Goal: Information Seeking & Learning: Learn about a topic

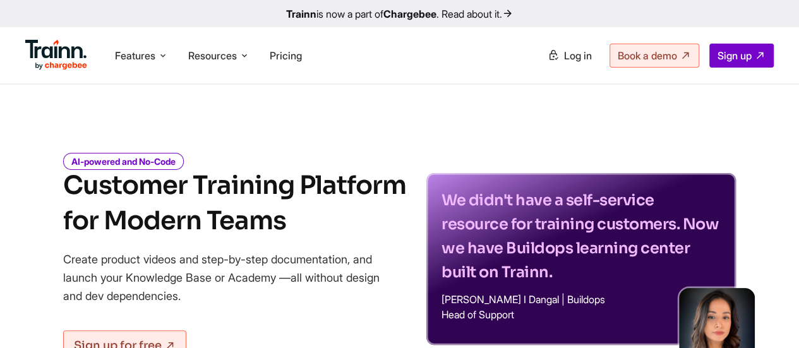
click at [483, 11] on link "Trainn is now a part of Chargebee . Read about it." at bounding box center [399, 13] width 799 height 27
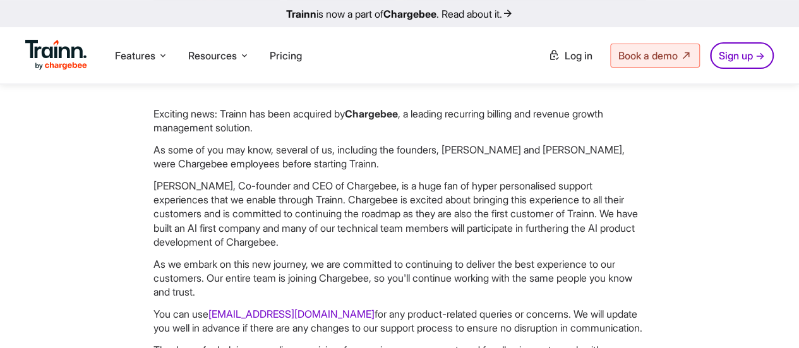
scroll to position [196, 0]
click at [70, 52] on img at bounding box center [56, 55] width 62 height 30
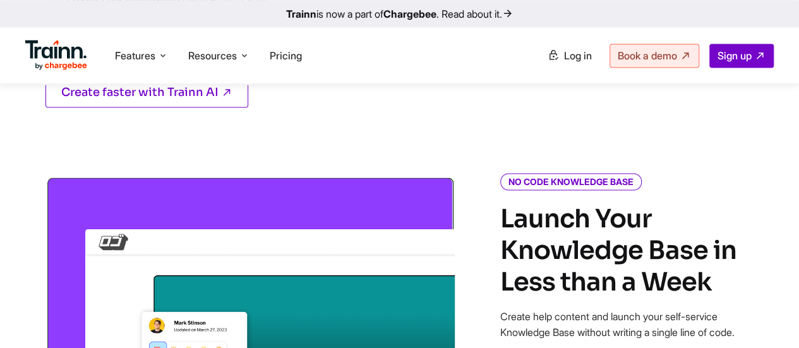
scroll to position [887, 0]
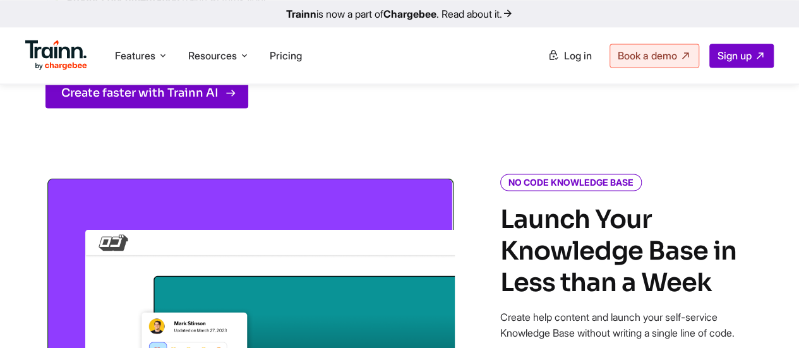
click at [207, 108] on link "Create faster with Trainn AI" at bounding box center [146, 93] width 203 height 30
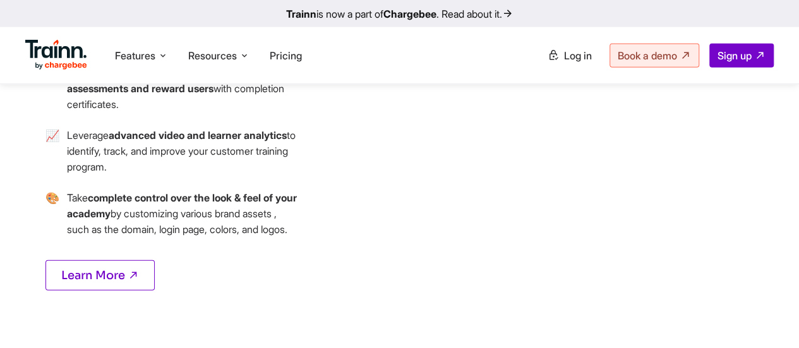
scroll to position [1700, 0]
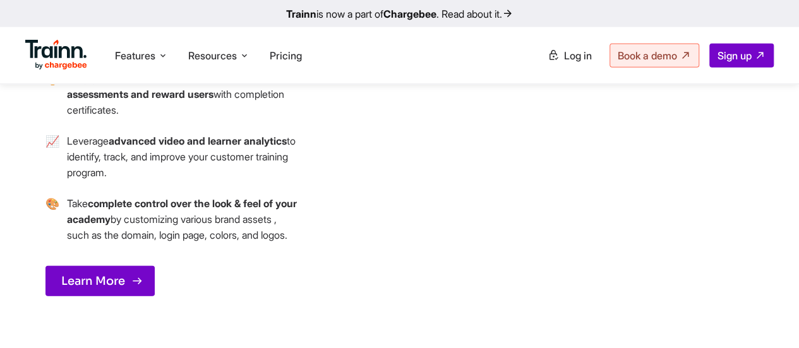
drag, startPoint x: 63, startPoint y: 346, endPoint x: 102, endPoint y: 317, distance: 48.4
click at [102, 317] on div "ZERO-CODE ACADEMY Your Customer Learning Library Trainn’s state-of-the-art cust…" at bounding box center [171, 86] width 253 height 482
click at [102, 296] on link "Learn More" at bounding box center [99, 281] width 109 height 30
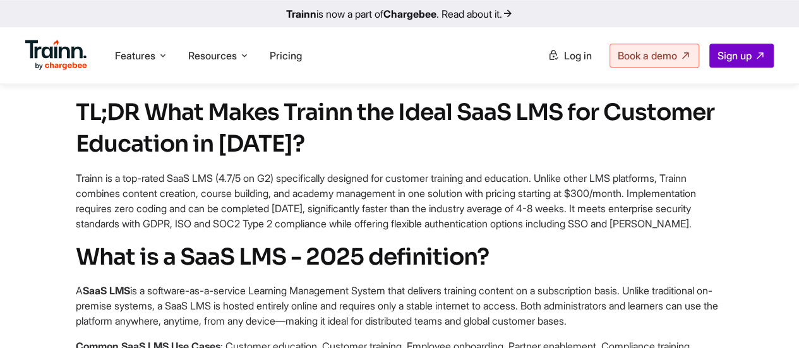
scroll to position [591, 0]
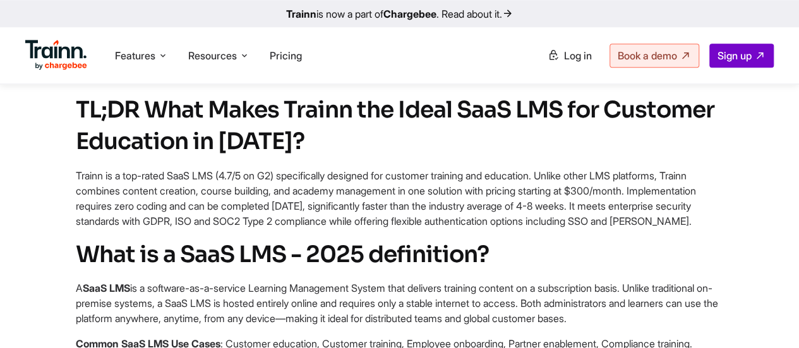
click at [445, 239] on h2 "What is a SaaS LMS - 2025 definition?" at bounding box center [399, 255] width 647 height 32
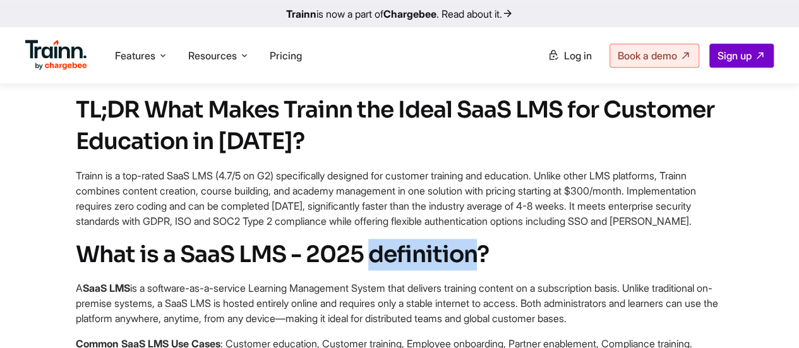
click at [445, 239] on h2 "What is a SaaS LMS - 2025 definition?" at bounding box center [399, 255] width 647 height 32
click at [459, 239] on h2 "What is a SaaS LMS - 2025 definition?" at bounding box center [399, 255] width 647 height 32
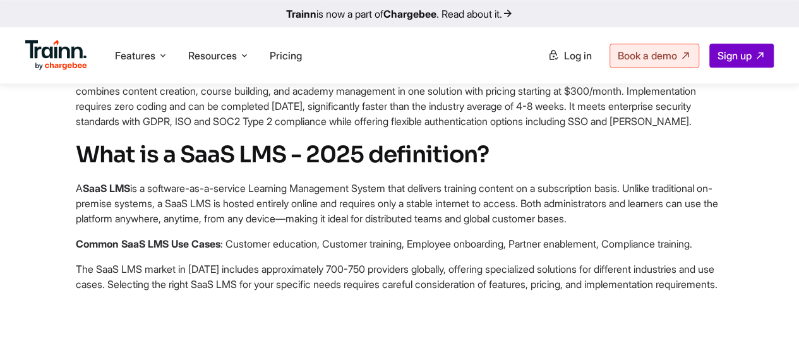
scroll to position [690, 0]
click at [286, 181] on p "A SaaS LMS is a software-as-a-service Learning Management System that delivers …" at bounding box center [399, 203] width 647 height 45
click at [362, 181] on p "A SaaS LMS is a software-as-a-service Learning Management System that delivers …" at bounding box center [399, 203] width 647 height 45
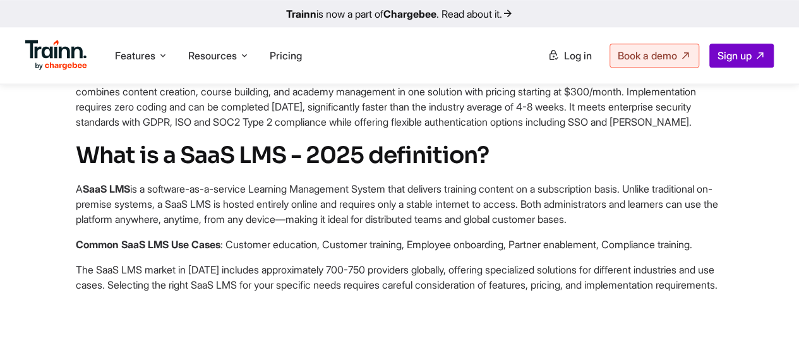
click at [440, 181] on p "A SaaS LMS is a software-as-a-service Learning Management System that delivers …" at bounding box center [399, 203] width 647 height 45
click at [362, 190] on p "A SaaS LMS is a software-as-a-service Learning Management System that delivers …" at bounding box center [399, 203] width 647 height 45
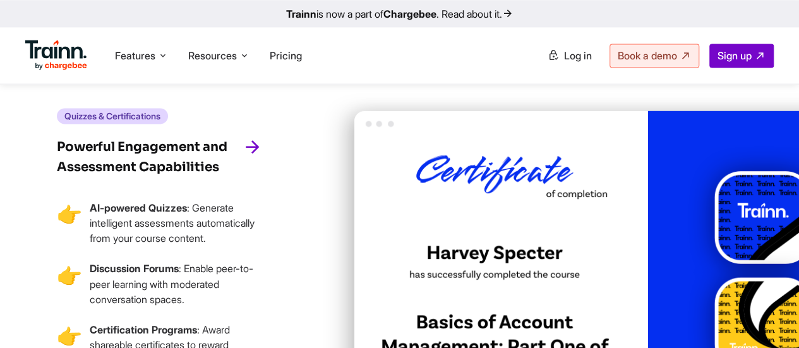
scroll to position [3331, 0]
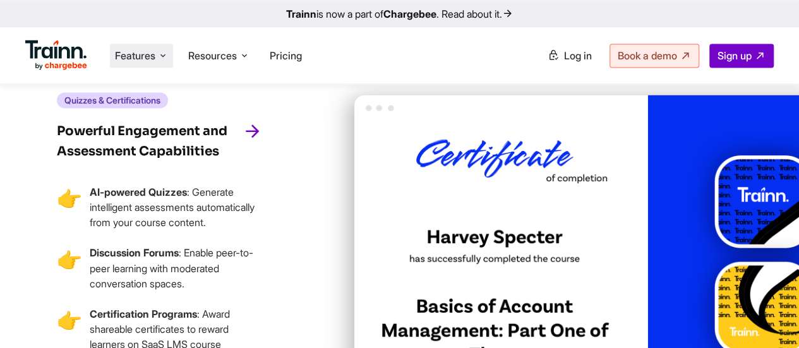
click at [165, 59] on icon at bounding box center [163, 55] width 10 height 13
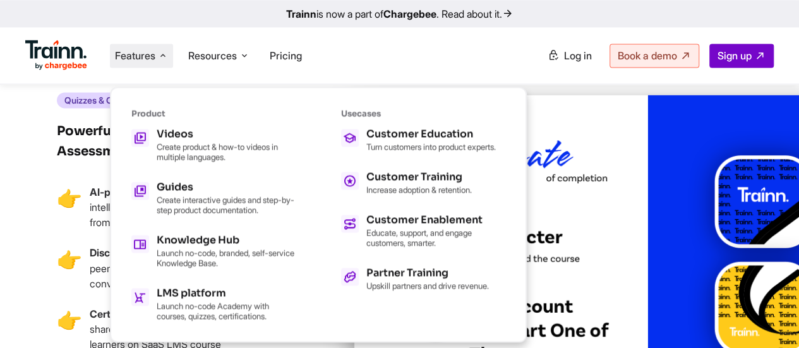
click at [165, 59] on icon at bounding box center [163, 55] width 10 height 13
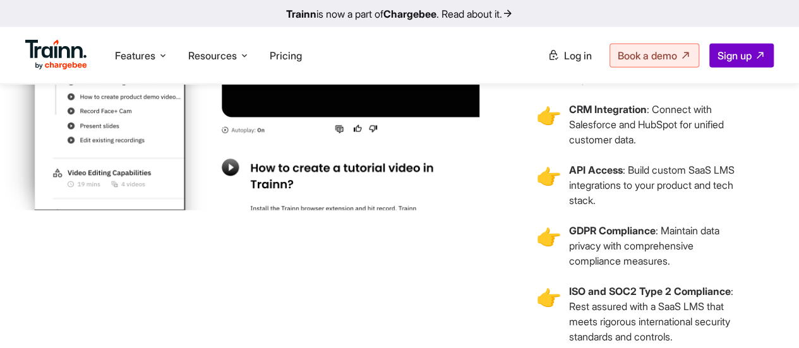
scroll to position [4031, 0]
